Goal: Task Accomplishment & Management: Manage account settings

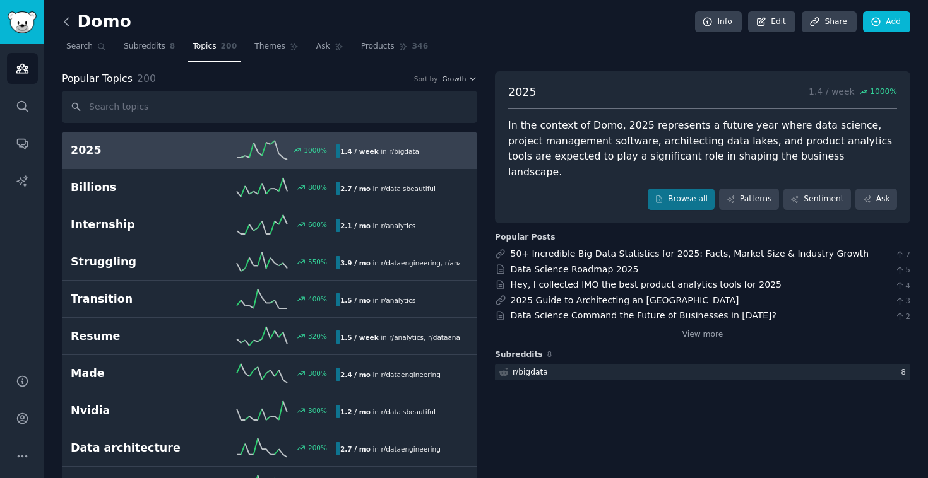
click at [69, 25] on icon at bounding box center [66, 21] width 13 height 13
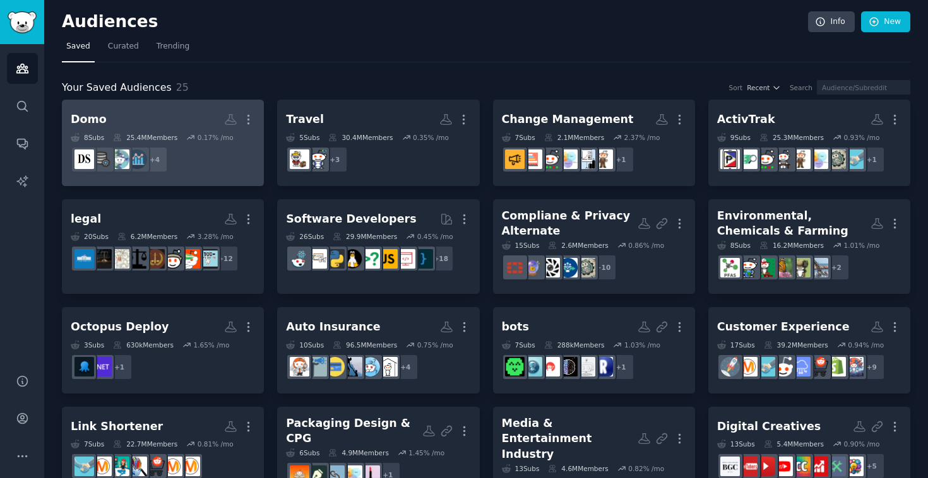
click at [131, 123] on h2 "Domo More" at bounding box center [163, 120] width 184 height 22
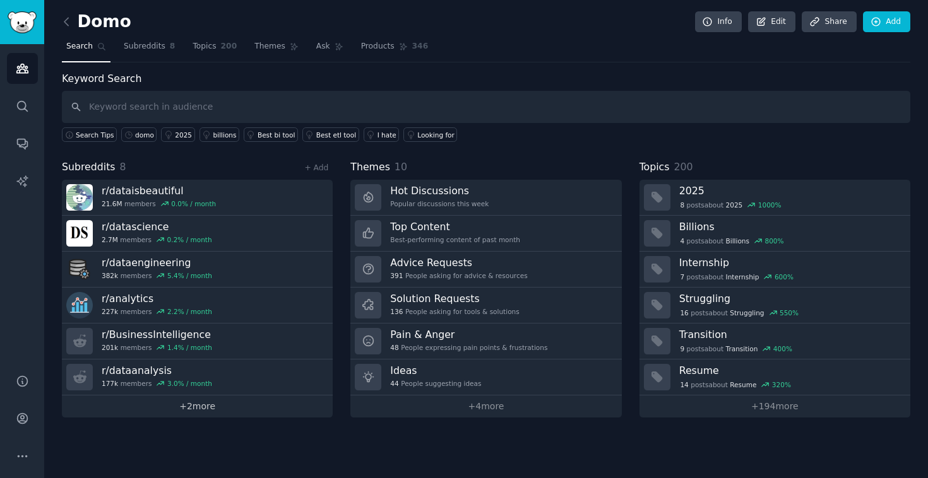
click at [187, 409] on link "+ 2 more" at bounding box center [197, 407] width 271 height 22
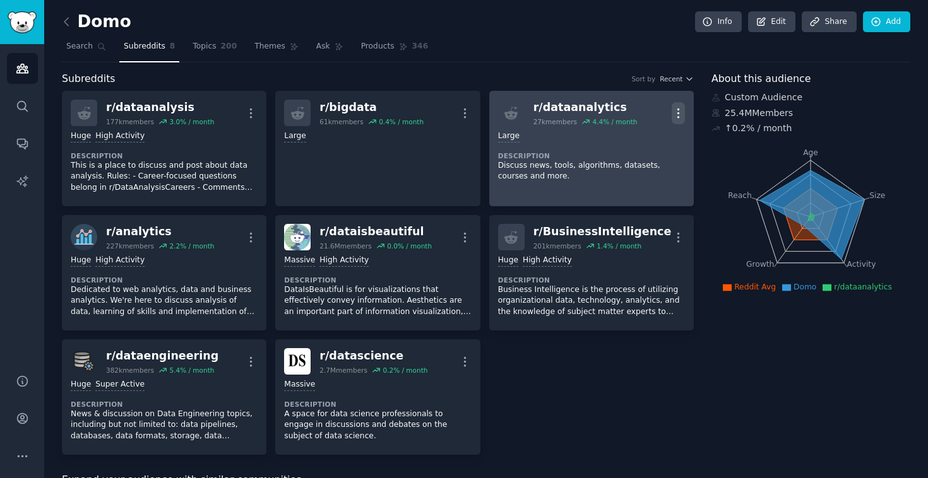
click at [674, 112] on icon "button" at bounding box center [678, 113] width 13 height 13
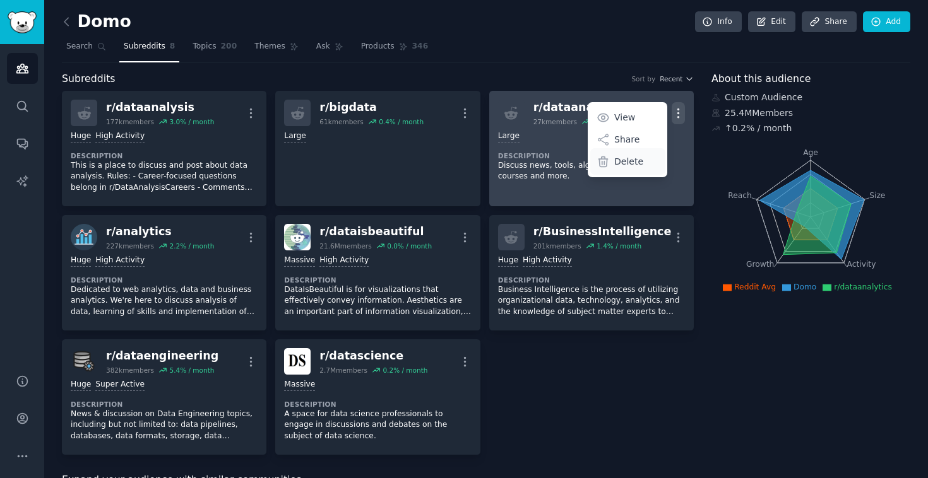
click at [626, 167] on p "Delete" at bounding box center [628, 161] width 29 height 13
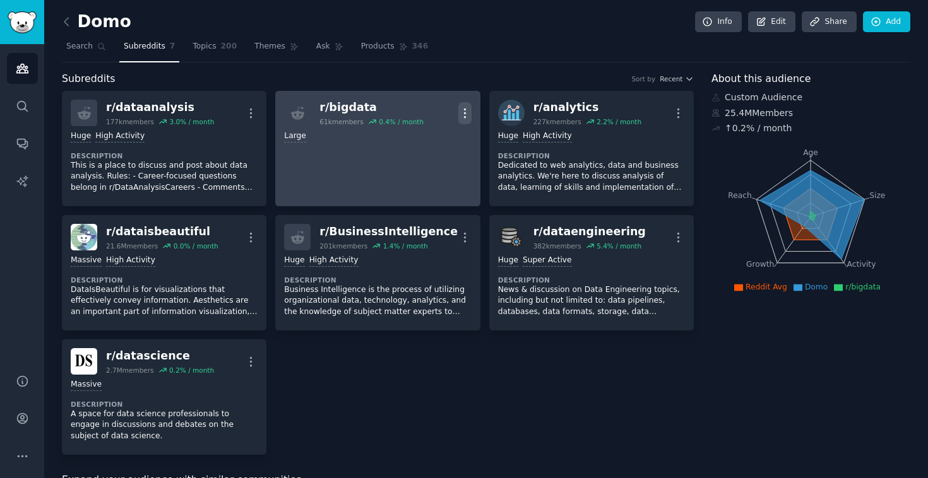
click at [464, 109] on icon "button" at bounding box center [464, 113] width 13 height 13
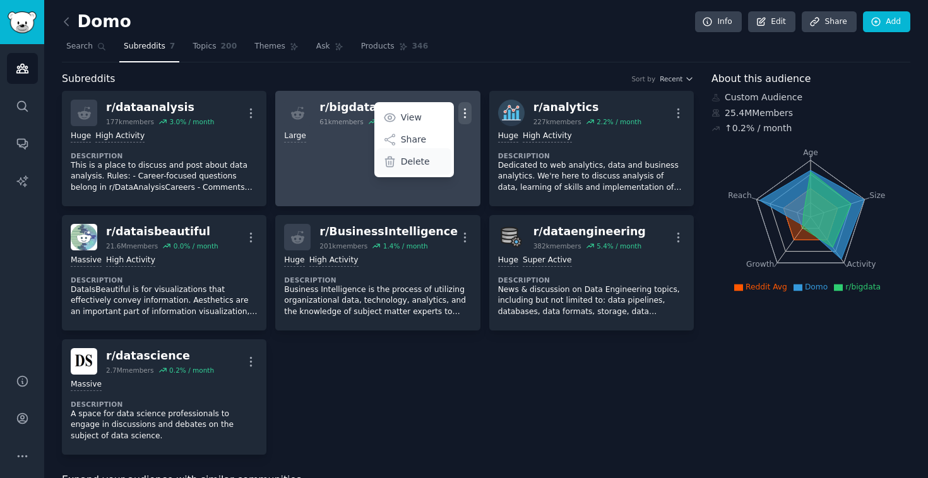
click at [424, 160] on p "Delete" at bounding box center [415, 161] width 29 height 13
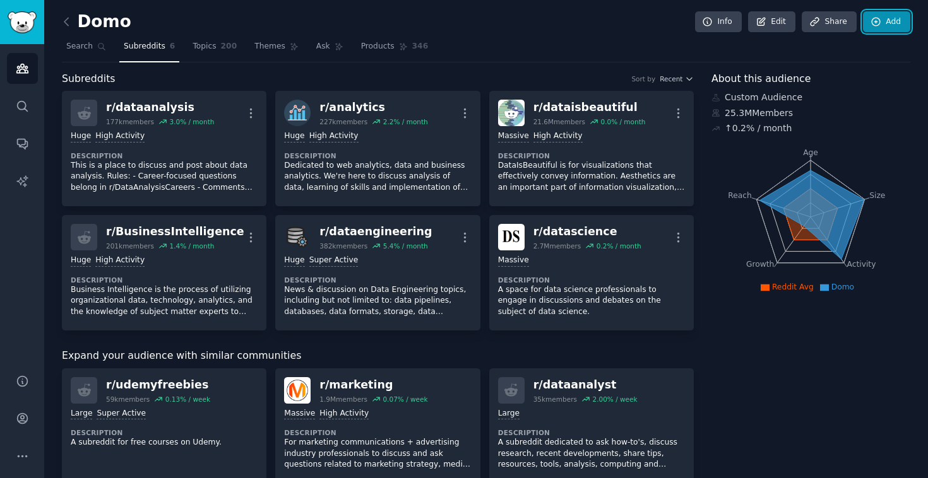
click at [882, 26] on link "Add" at bounding box center [886, 21] width 47 height 21
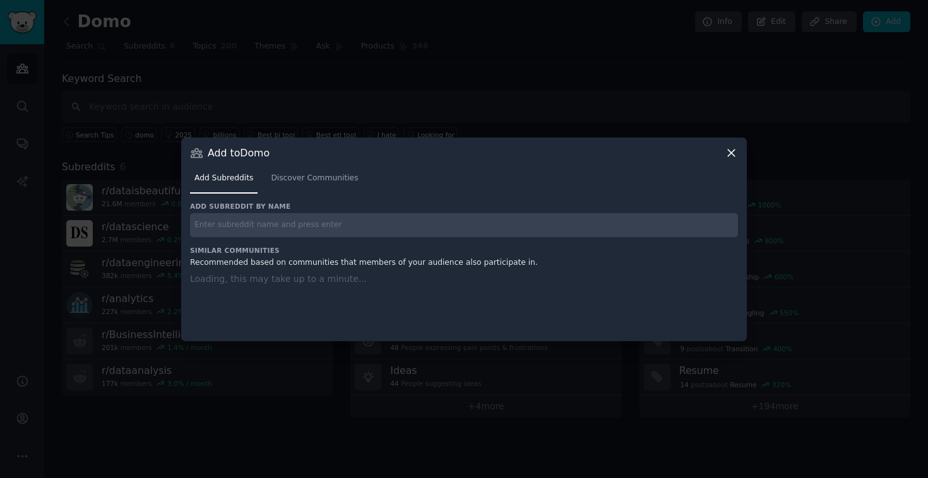
click at [323, 234] on input "text" at bounding box center [464, 225] width 548 height 25
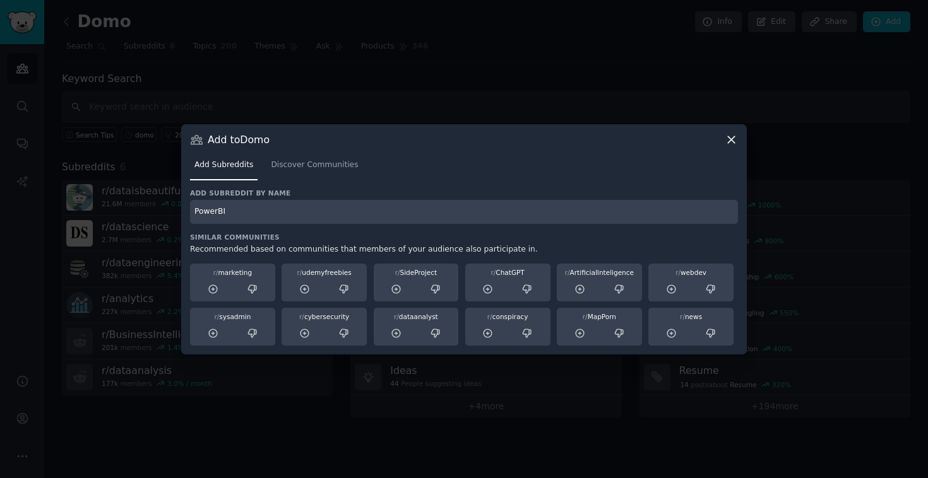
type input "PowerBI"
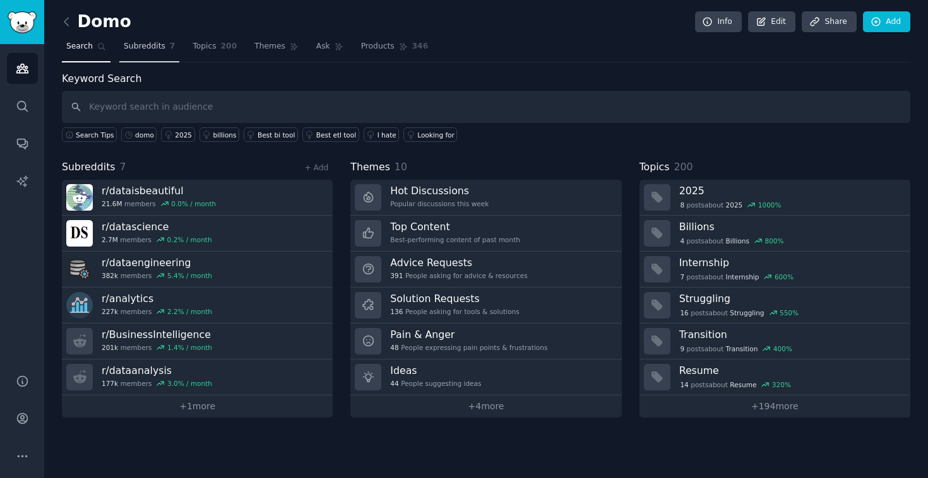
click at [145, 41] on span "Subreddits" at bounding box center [145, 46] width 42 height 11
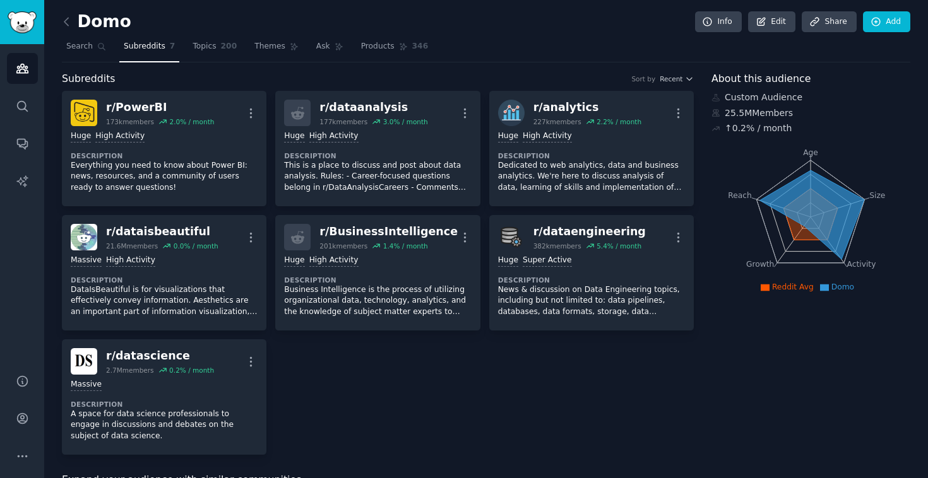
click at [201, 54] on link "Topics 200" at bounding box center [214, 50] width 53 height 26
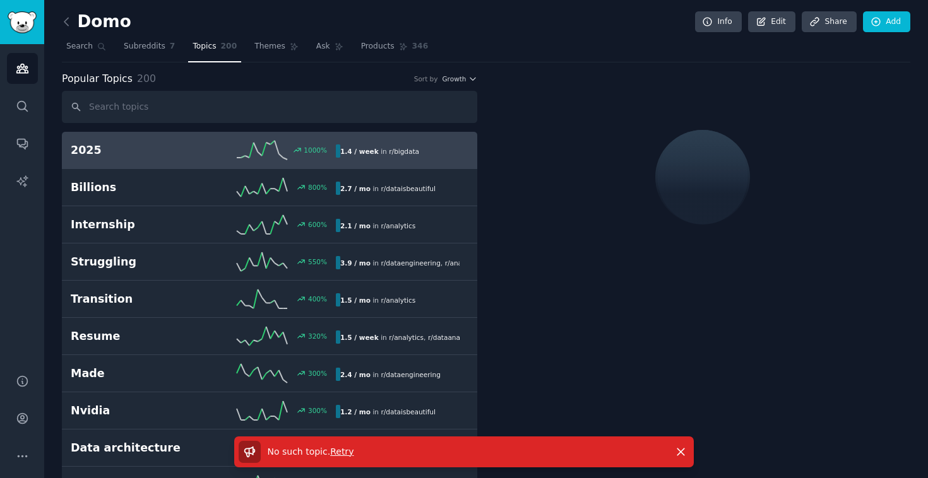
click at [343, 450] on span "Retry" at bounding box center [341, 452] width 23 height 10
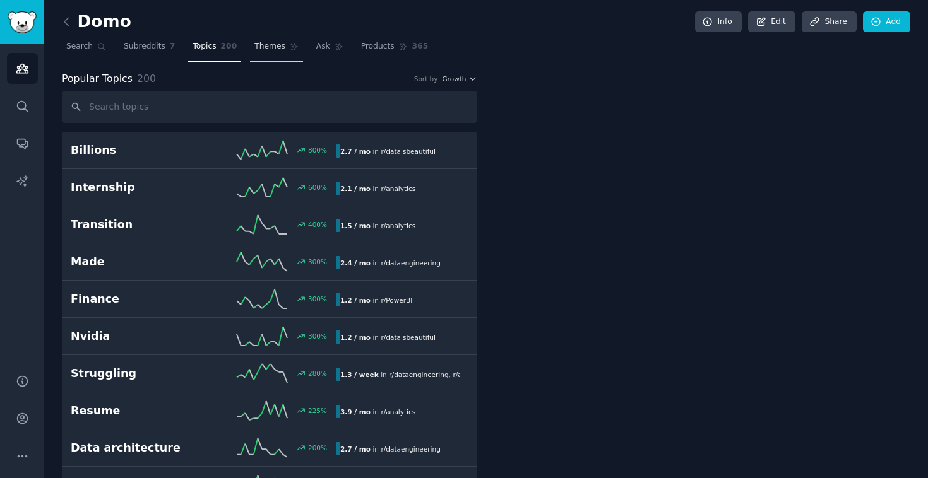
click at [278, 54] on link "Themes" at bounding box center [276, 50] width 53 height 26
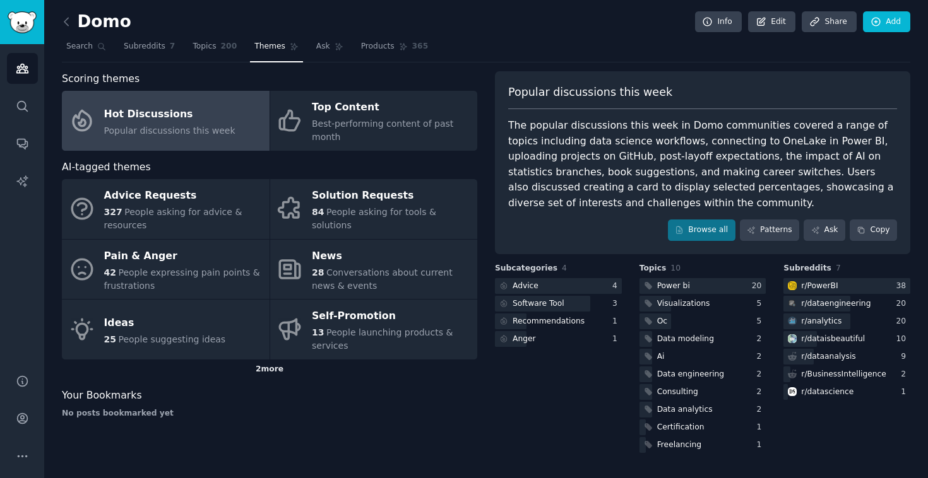
click at [270, 372] on div "2 more" at bounding box center [269, 370] width 415 height 20
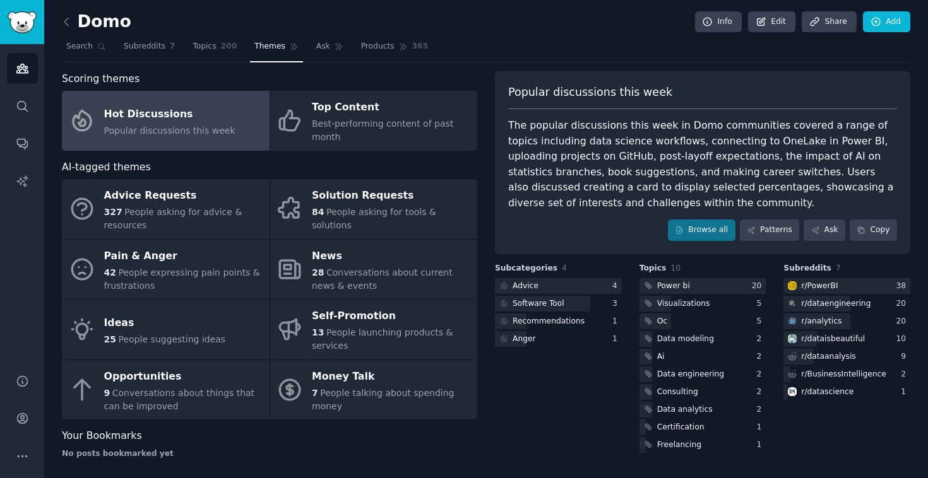
click at [542, 413] on div "Subcategories 4 Advice 4 Software Tool 3 Recommendations 1 Anger 1" at bounding box center [558, 359] width 127 height 193
